Goal: Task Accomplishment & Management: Use online tool/utility

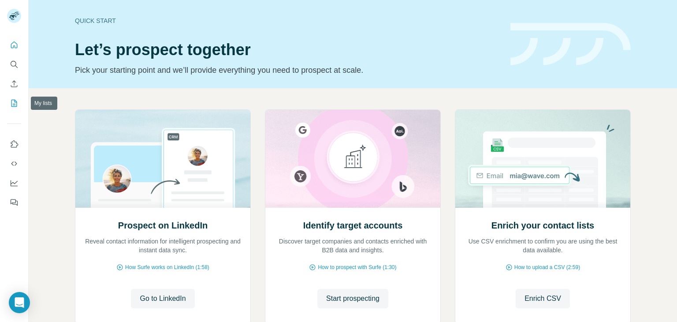
click at [11, 104] on icon "My lists" at bounding box center [14, 103] width 9 height 9
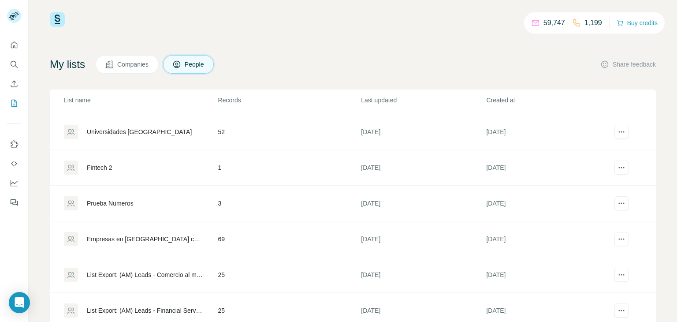
scroll to position [36, 0]
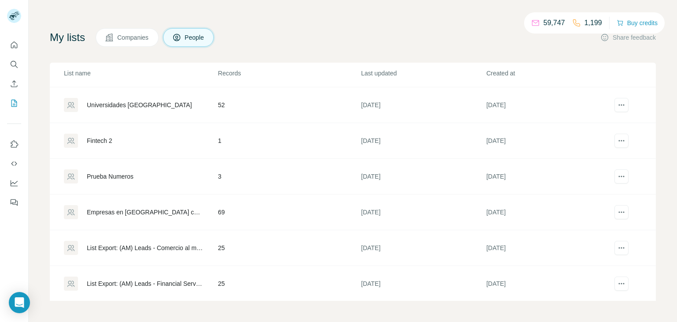
click at [144, 213] on div "Empresas en Chile con PD" at bounding box center [145, 212] width 116 height 9
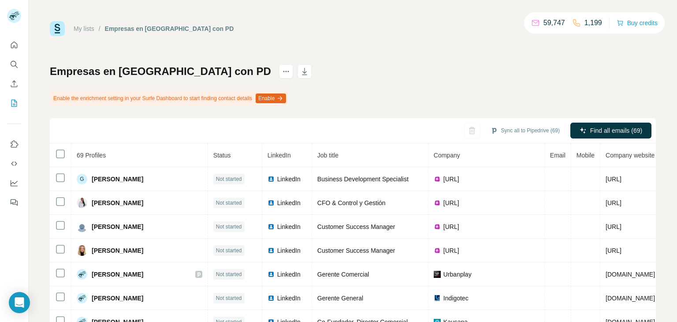
click at [309, 57] on div "My lists / Empresas en Chile con PD 59,747 1,199 Buy credits Empresas en Chile …" at bounding box center [353, 198] width 606 height 355
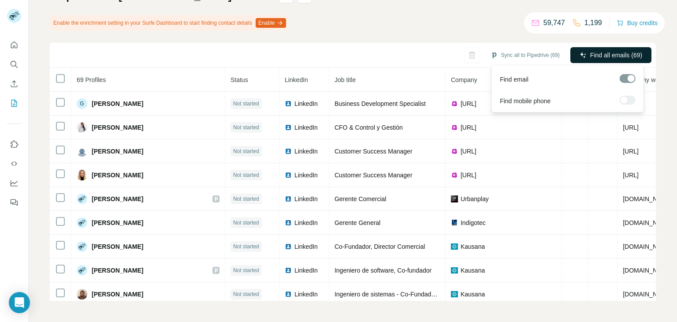
click at [610, 53] on span "Find all emails (69)" at bounding box center [617, 55] width 52 height 9
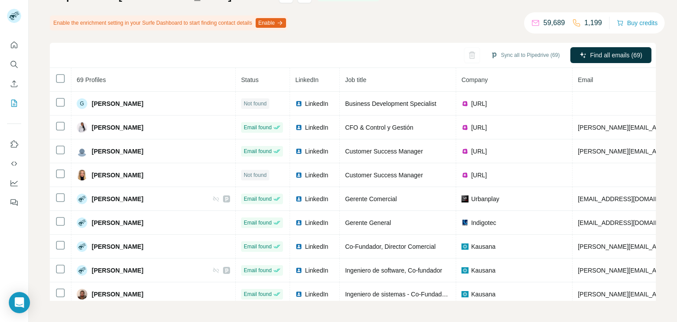
scroll to position [0, 221]
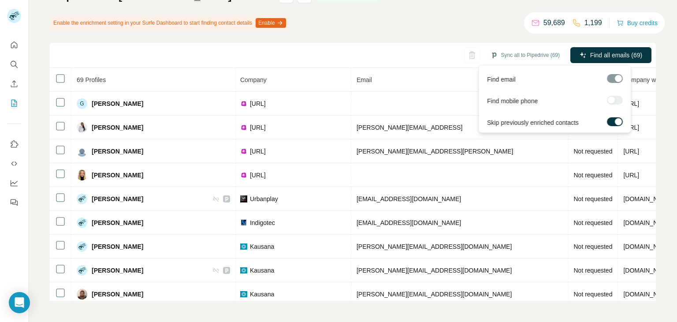
click at [613, 99] on div at bounding box center [615, 100] width 16 height 9
click at [614, 120] on label at bounding box center [615, 121] width 16 height 9
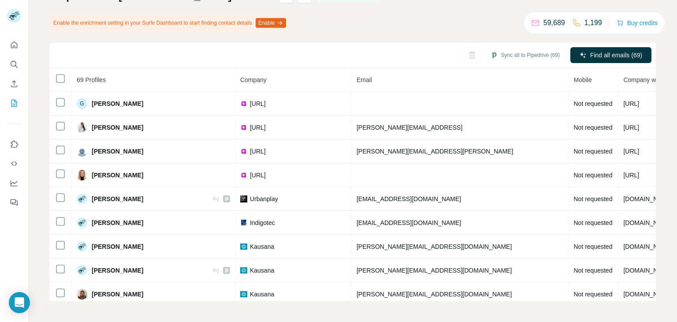
click at [655, 115] on div "My lists / Empresas en Chile con PD 59,689 1,199 Buy credits Empresas en Chile …" at bounding box center [353, 161] width 649 height 322
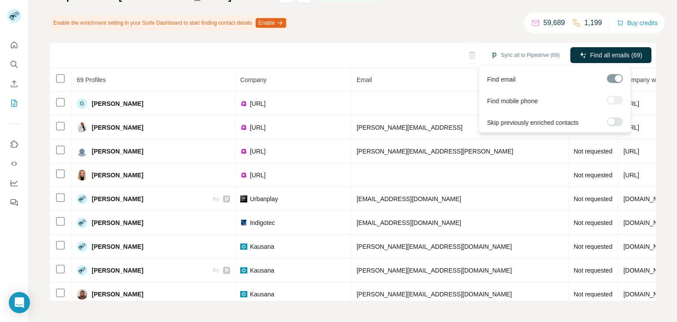
click at [613, 103] on div at bounding box center [615, 100] width 16 height 9
click at [620, 105] on div at bounding box center [615, 101] width 16 height 11
click at [616, 101] on div at bounding box center [615, 100] width 16 height 9
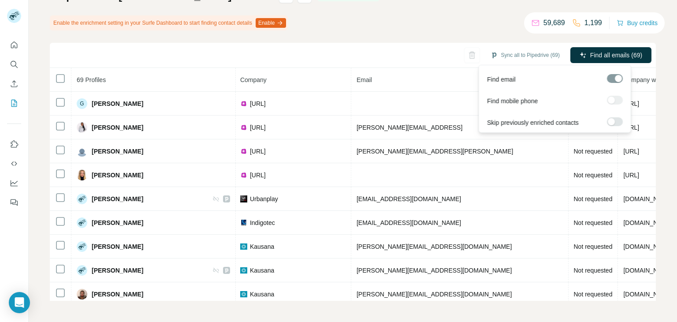
click at [616, 101] on div at bounding box center [615, 100] width 16 height 9
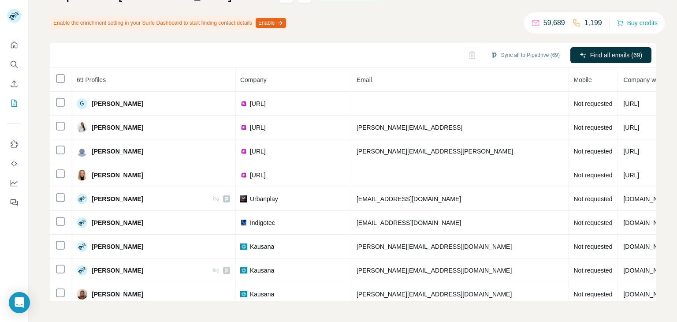
click at [452, 35] on div "Empresas en Chile con PD Enrichment is done Enable the enrichment setting in yo…" at bounding box center [353, 145] width 606 height 312
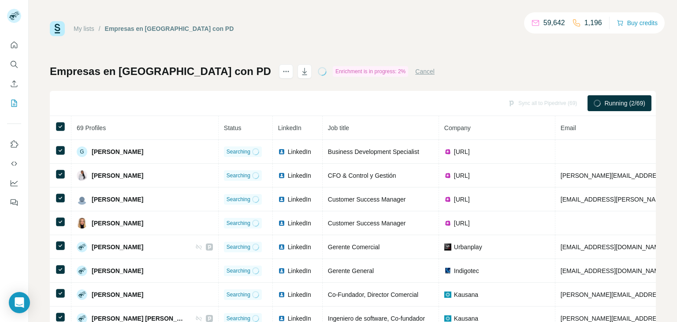
click at [415, 71] on button "Cancel" at bounding box center [424, 71] width 19 height 9
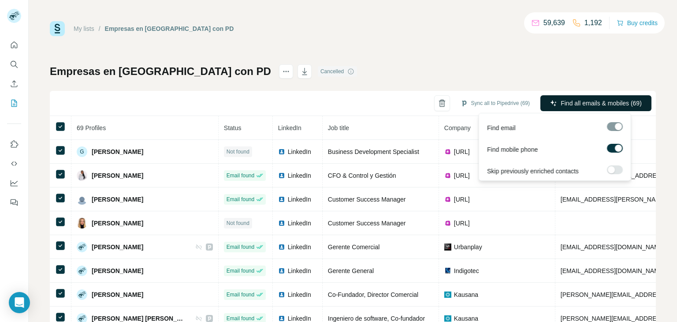
click at [576, 101] on span "Find all emails & mobiles (69)" at bounding box center [601, 103] width 81 height 9
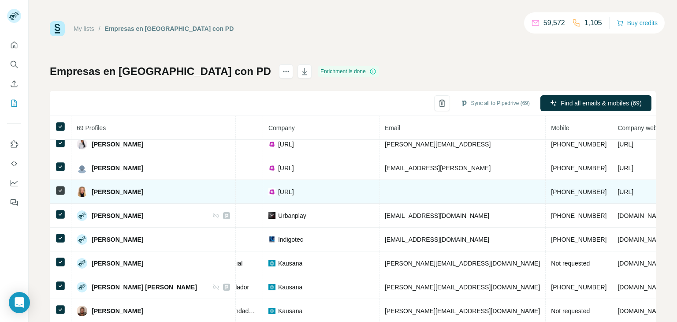
scroll to position [0, 193]
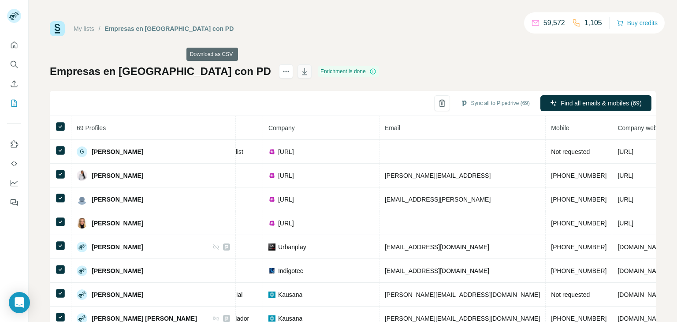
click at [300, 69] on icon "button" at bounding box center [304, 71] width 9 height 9
